Goal: Check status: Check status

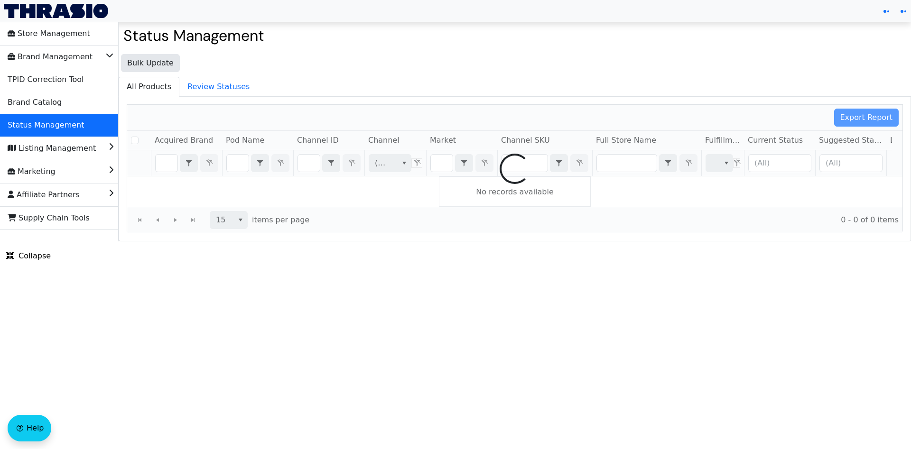
checkbox input "false"
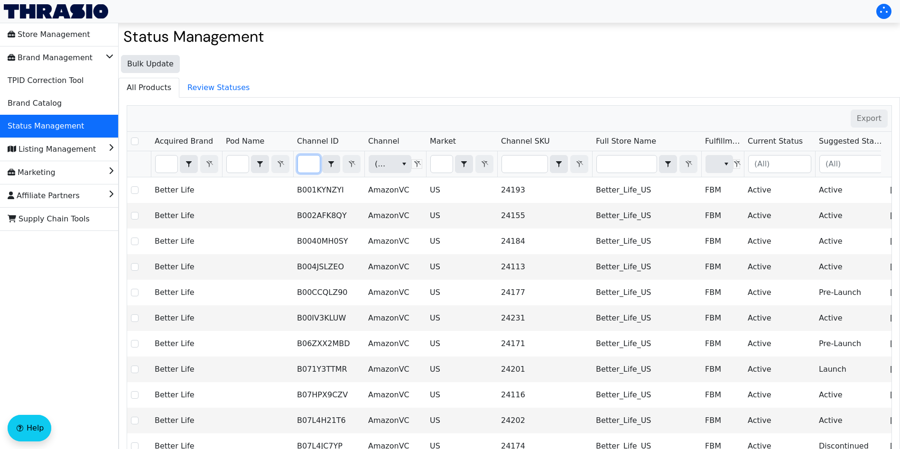
click at [309, 165] on input "Filter" at bounding box center [309, 164] width 22 height 17
type input "B0CFG448PX"
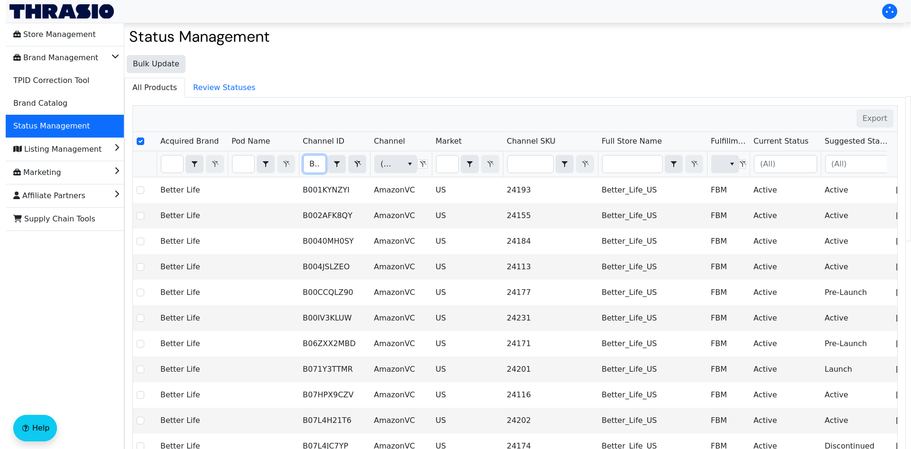
scroll to position [0, 36]
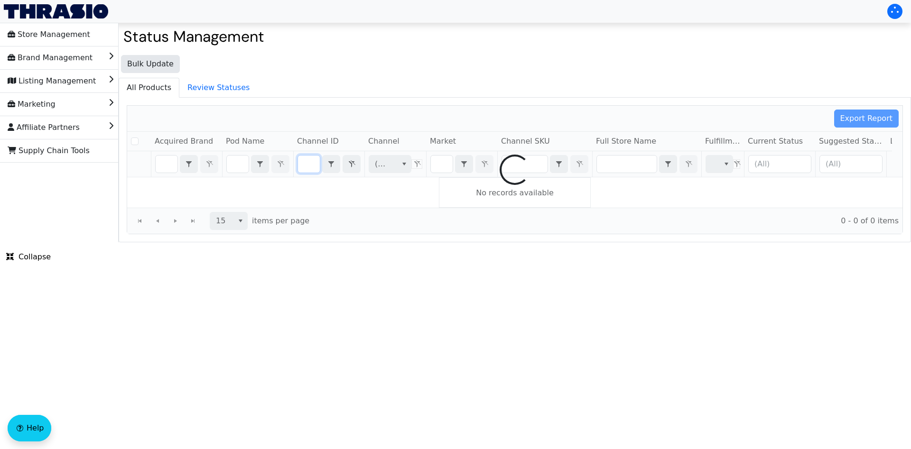
checkbox input "false"
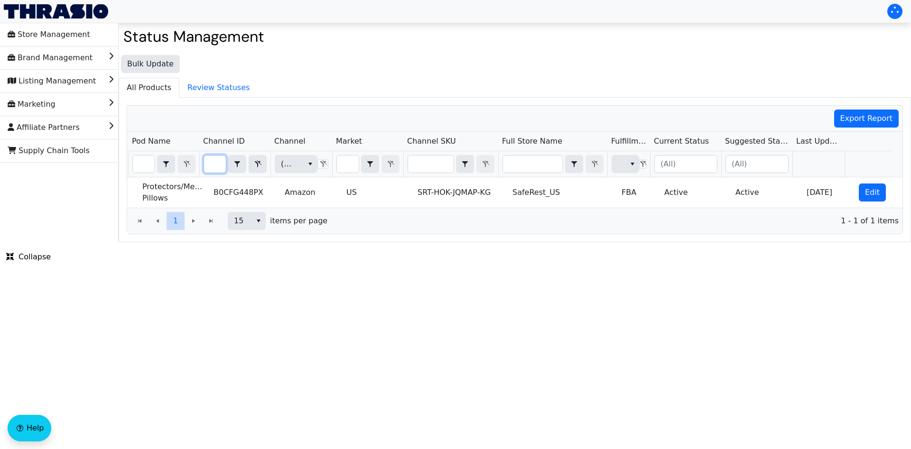
scroll to position [0, 0]
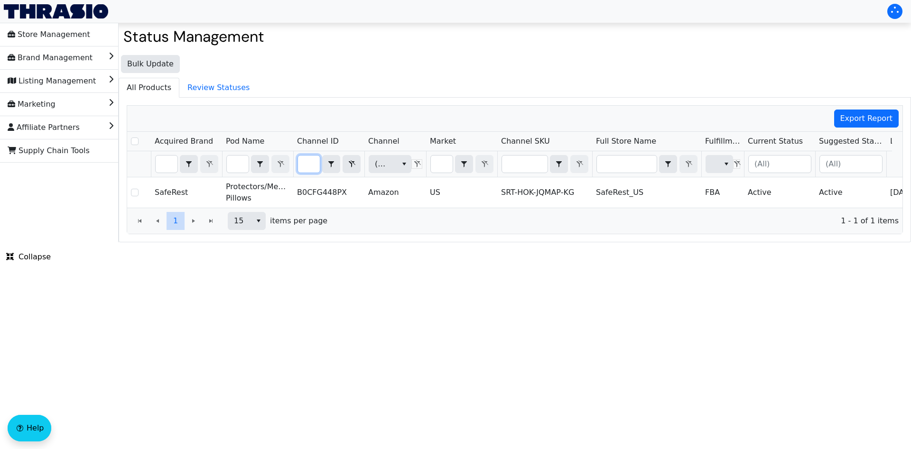
type input "B0CFG448PX"
